Goal: Task Accomplishment & Management: Manage account settings

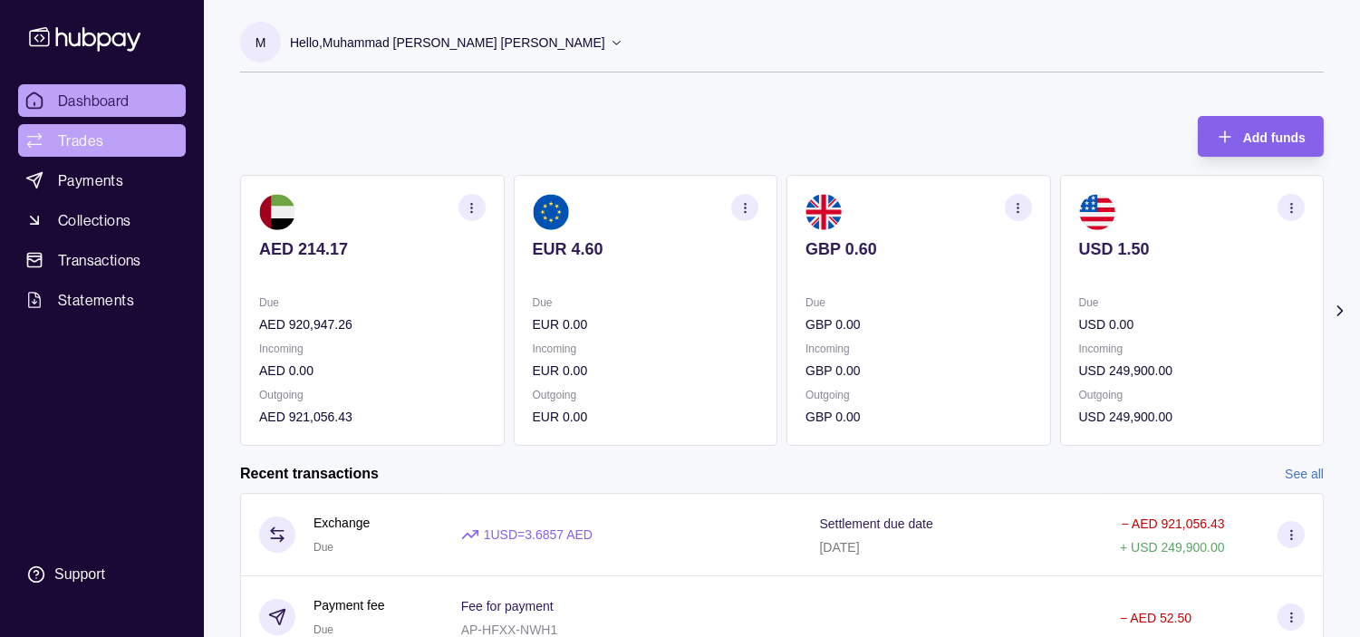
click at [103, 133] on link "Trades" at bounding box center [102, 140] width 168 height 33
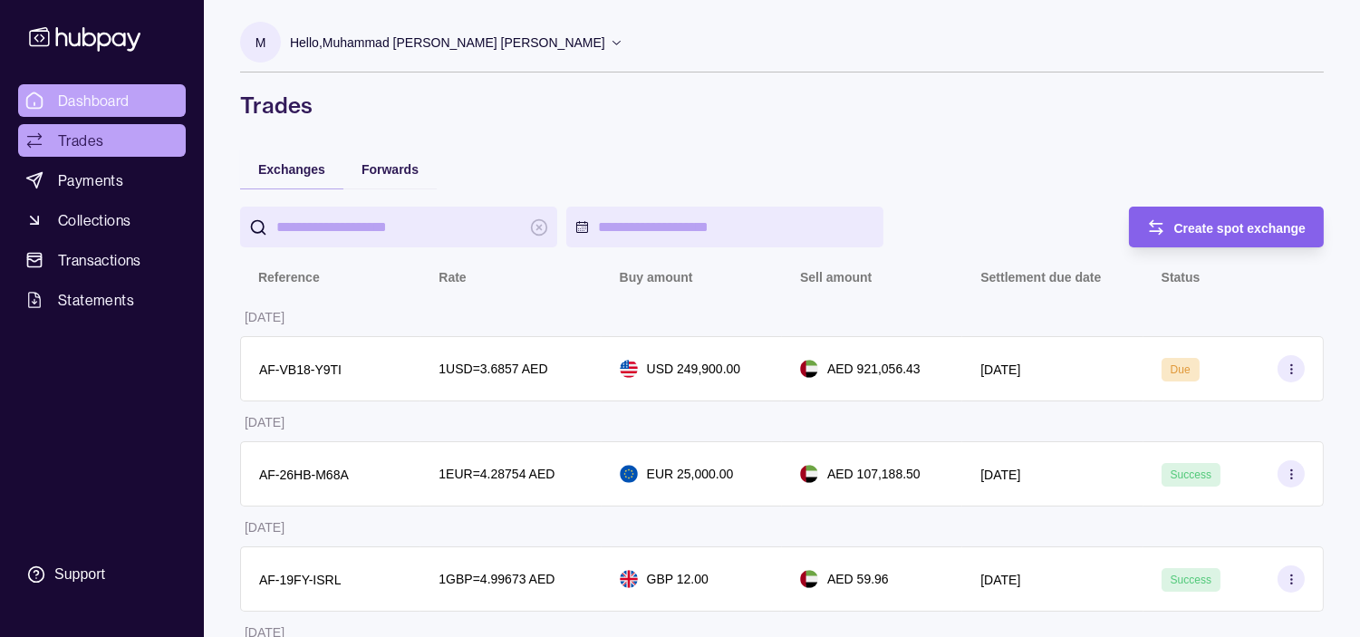
click at [109, 98] on span "Dashboard" at bounding box center [94, 101] width 72 height 22
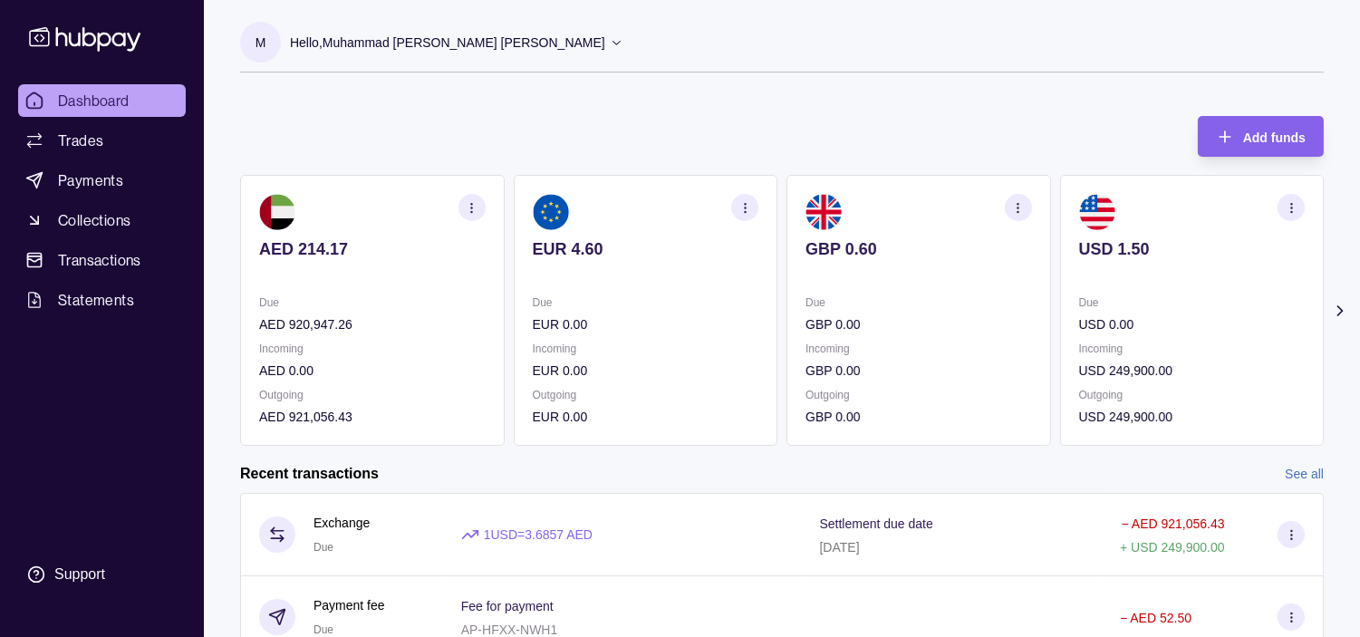
click at [1144, 329] on p "USD 0.00" at bounding box center [1192, 324] width 227 height 20
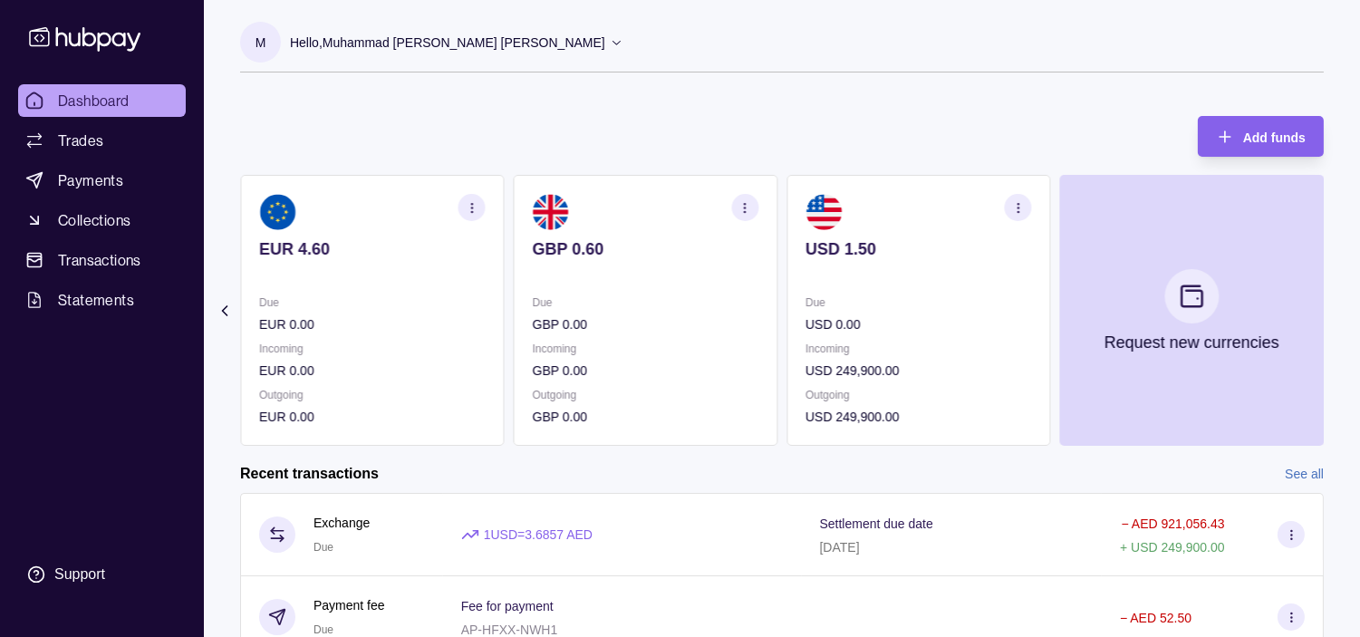
click at [902, 333] on div "Due USD 0.00 Incoming USD 249,900.00 Outgoing USD 249,900.00" at bounding box center [919, 360] width 227 height 134
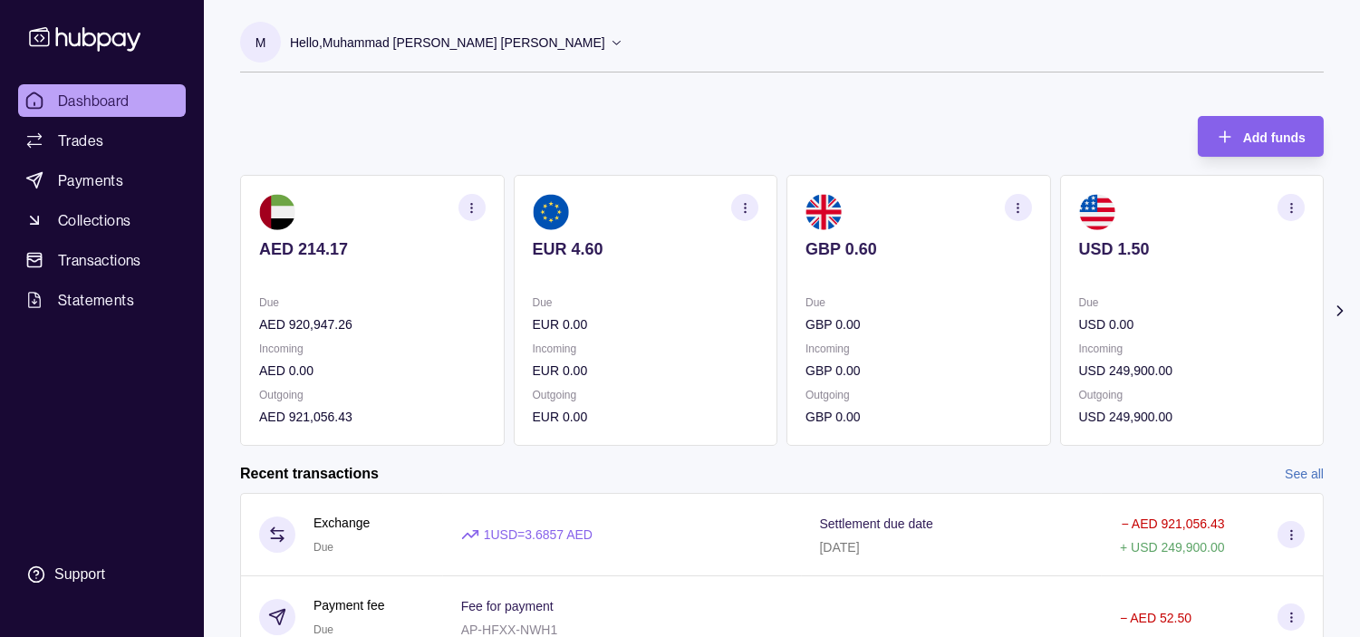
click at [522, 43] on p "Hello, Muhammad [PERSON_NAME] [PERSON_NAME]" at bounding box center [447, 43] width 315 height 20
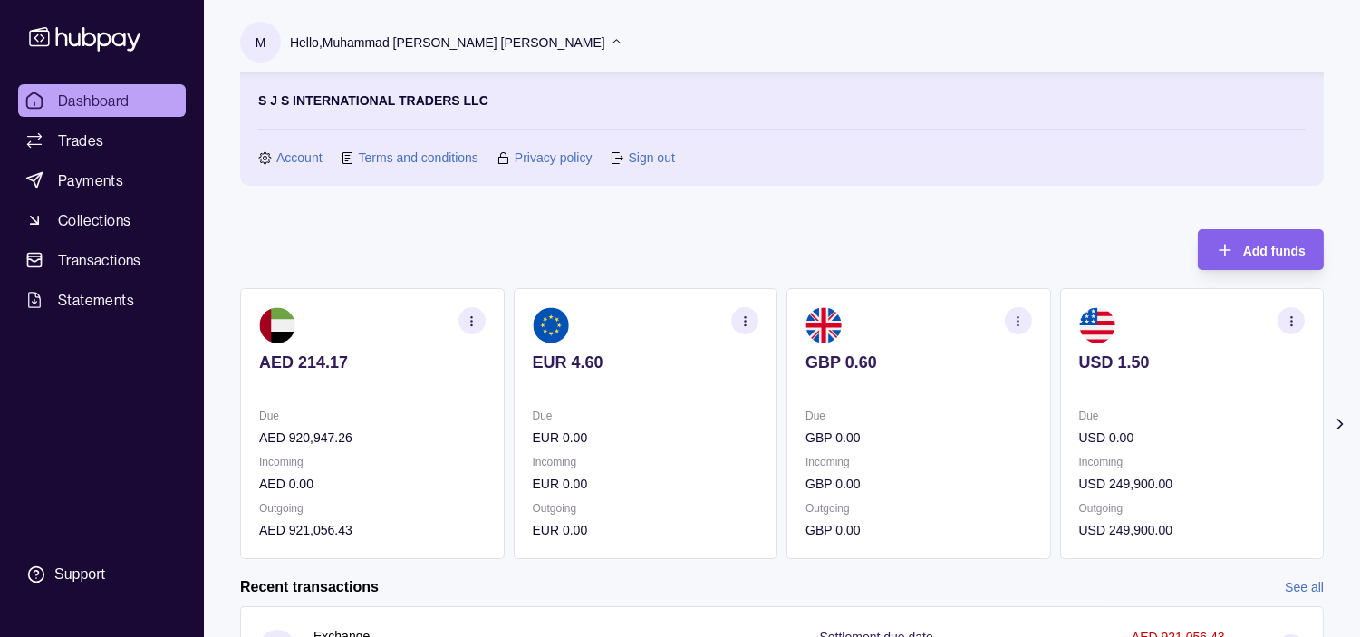
click at [655, 151] on link "Sign out" at bounding box center [651, 158] width 46 height 20
